Goal: Task Accomplishment & Management: Manage account settings

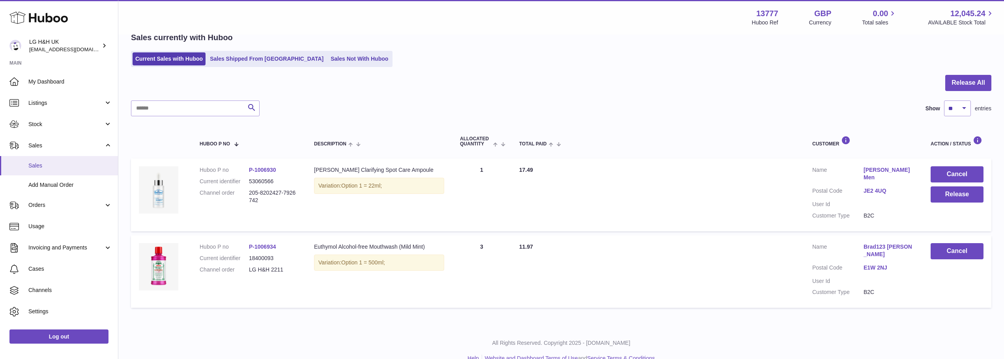
click at [36, 166] on span "Sales" at bounding box center [70, 165] width 84 height 7
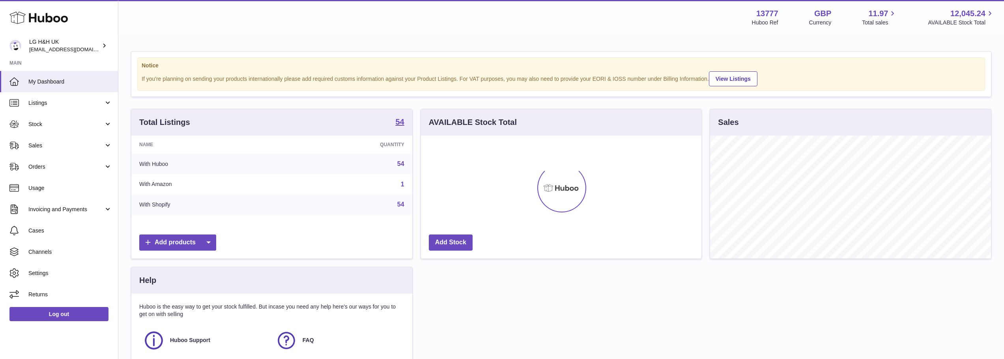
scroll to position [123, 280]
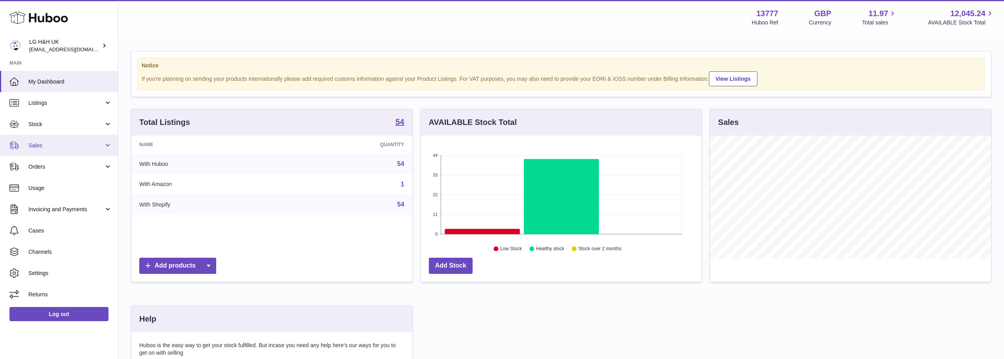
click at [29, 143] on span "Sales" at bounding box center [65, 145] width 75 height 7
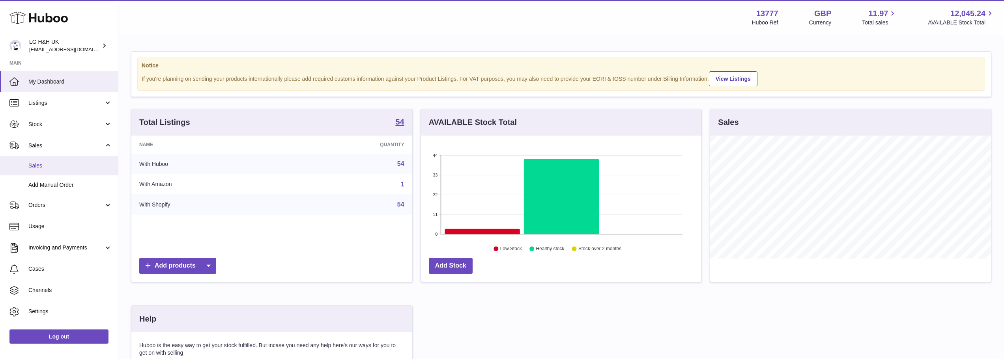
click at [39, 165] on span "Sales" at bounding box center [70, 165] width 84 height 7
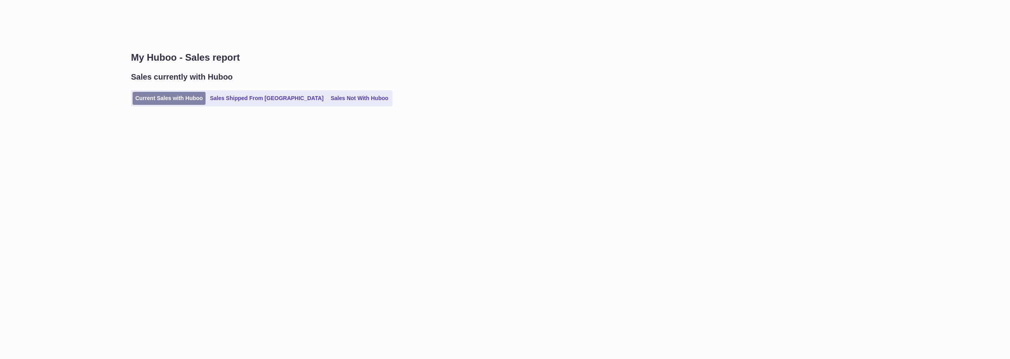
click at [161, 97] on link "Current Sales with Huboo" at bounding box center [169, 98] width 73 height 13
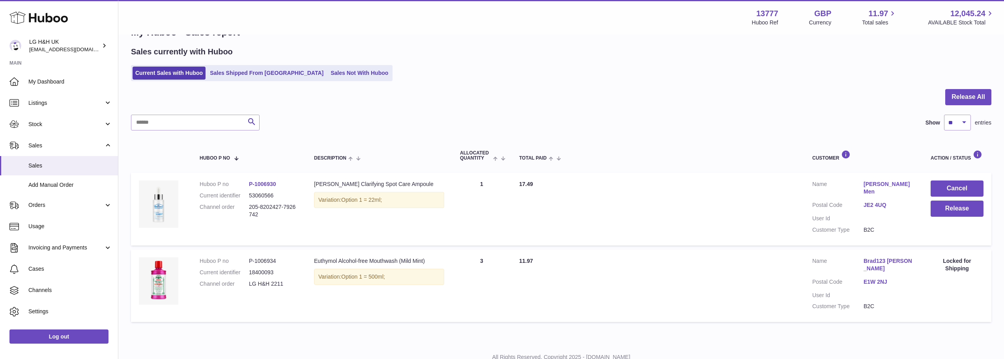
scroll to position [39, 0]
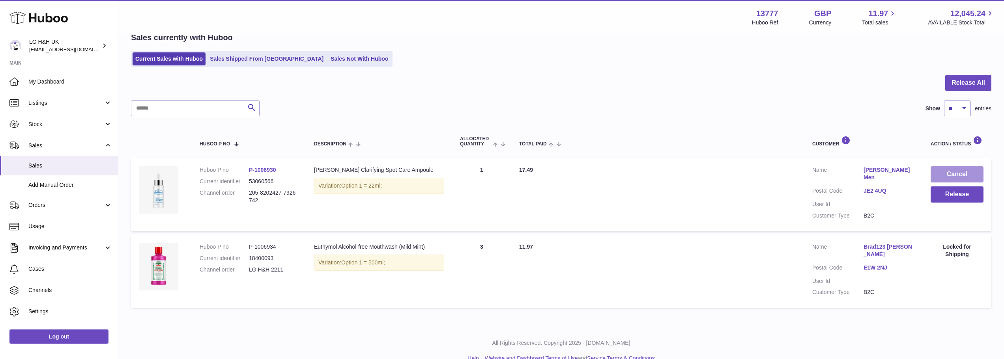
click at [949, 170] on button "Cancel" at bounding box center [957, 174] width 53 height 16
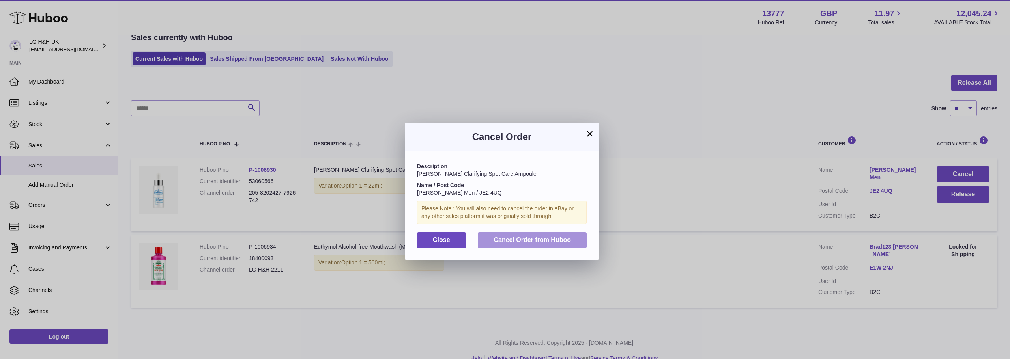
click at [574, 239] on button "Cancel Order from Huboo" at bounding box center [532, 240] width 109 height 16
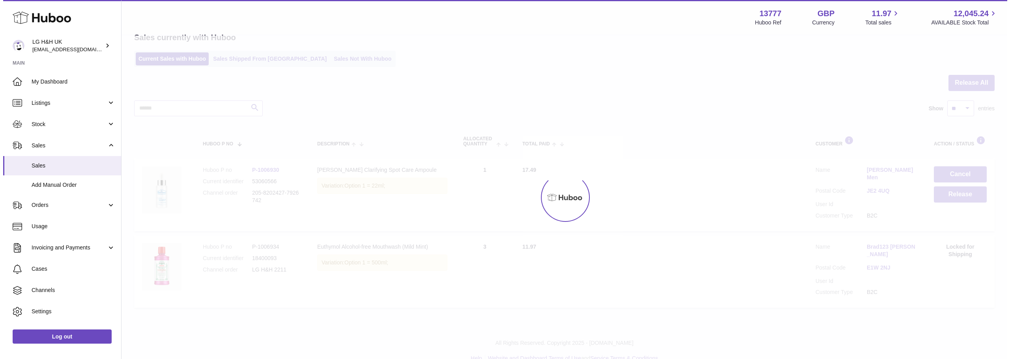
scroll to position [0, 0]
